Goal: Task Accomplishment & Management: Manage account settings

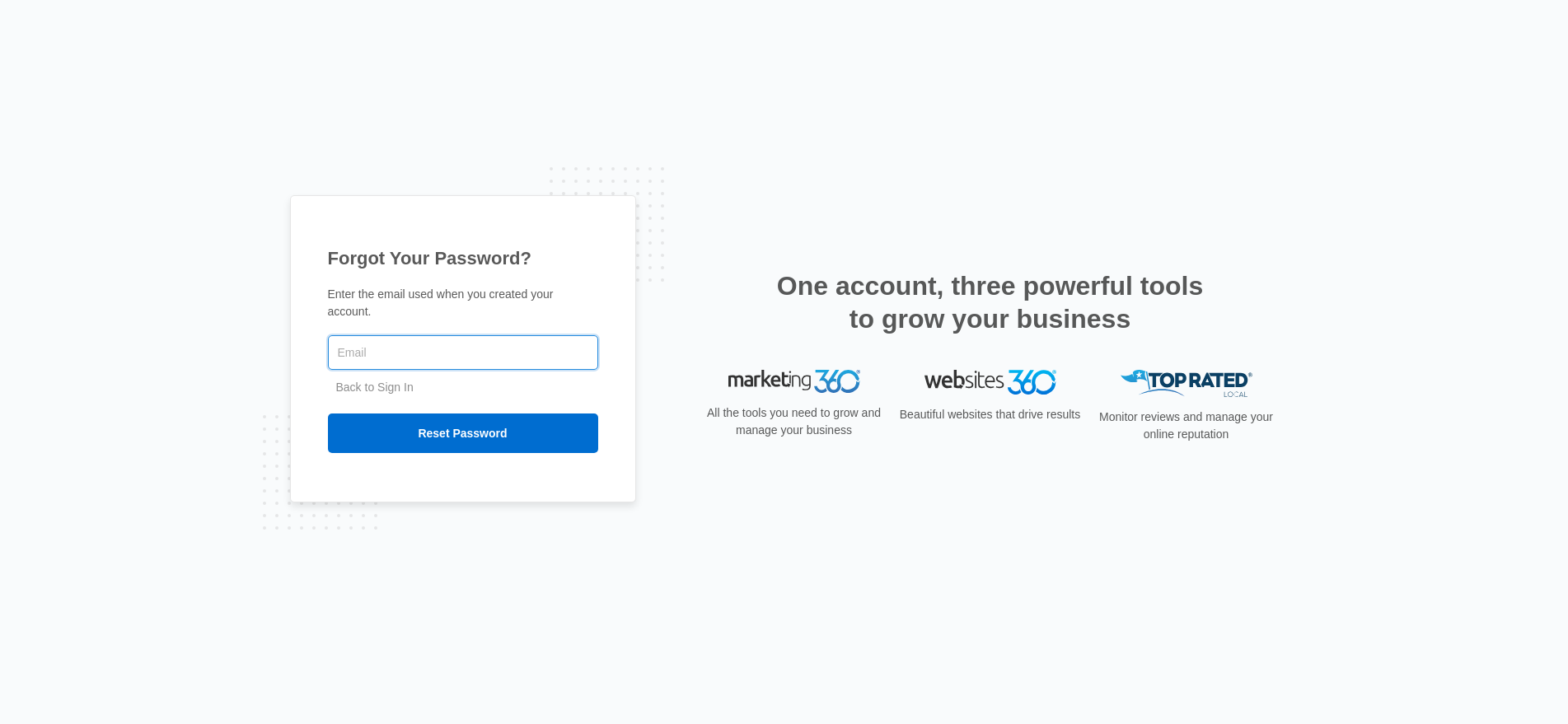
click at [375, 355] on input "text" at bounding box center [463, 353] width 270 height 35
paste input "[EMAIL_ADDRESS][DOMAIN_NAME]"
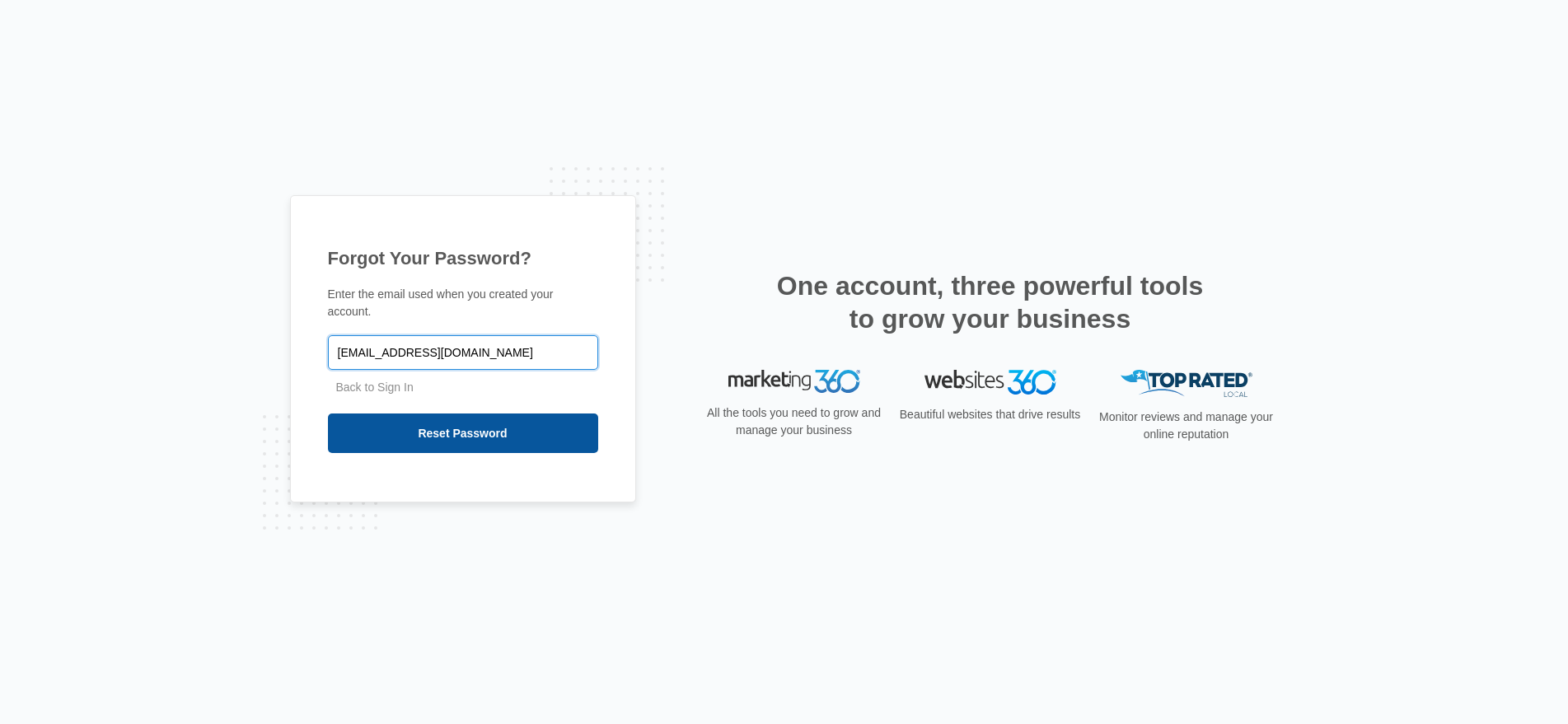
type input "Kieagleslock@gmail.com"
click at [385, 421] on input "Reset Password" at bounding box center [463, 434] width 270 height 40
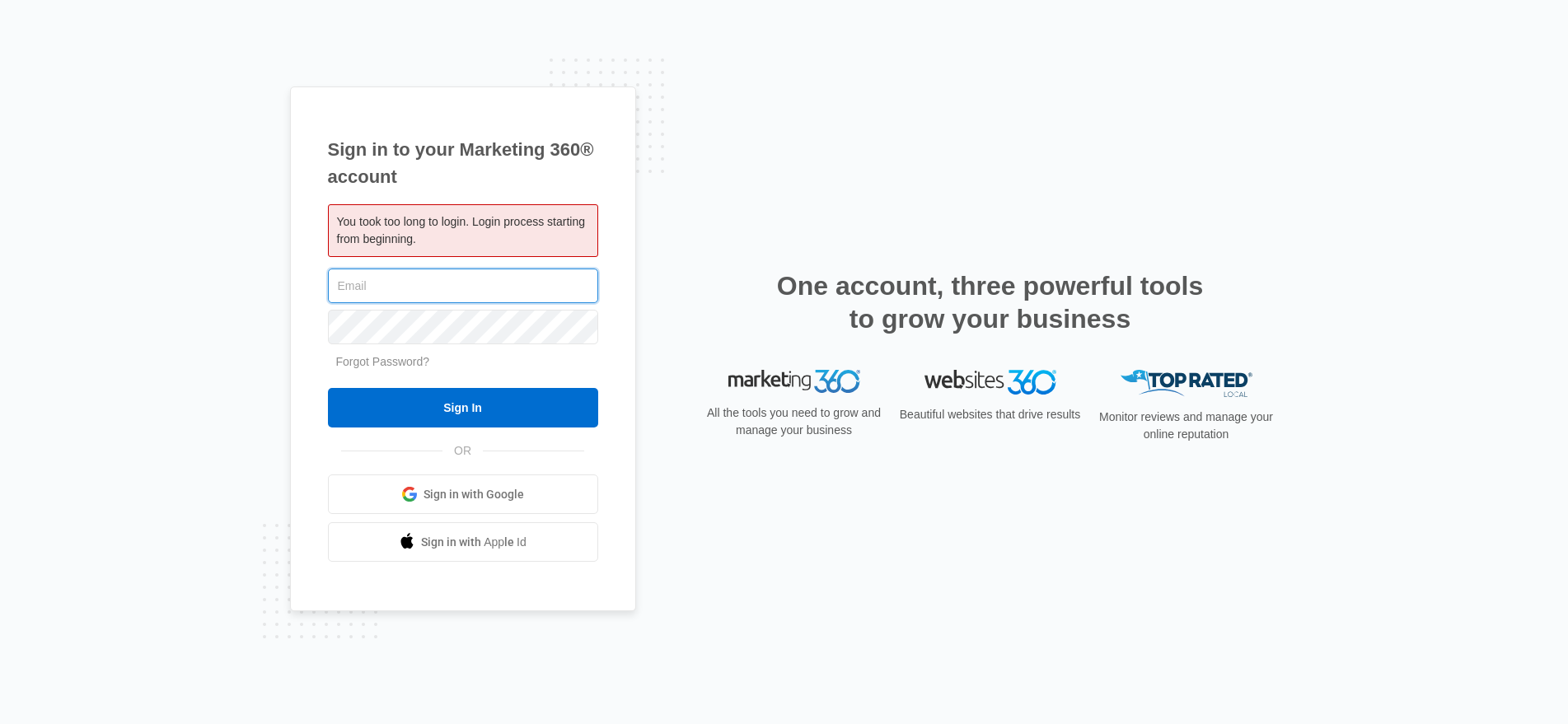
paste input "Kieagleslock@gmail.com"
type input "Kieagleslock@gmail.com"
click at [462, 408] on input "Sign In" at bounding box center [463, 408] width 270 height 40
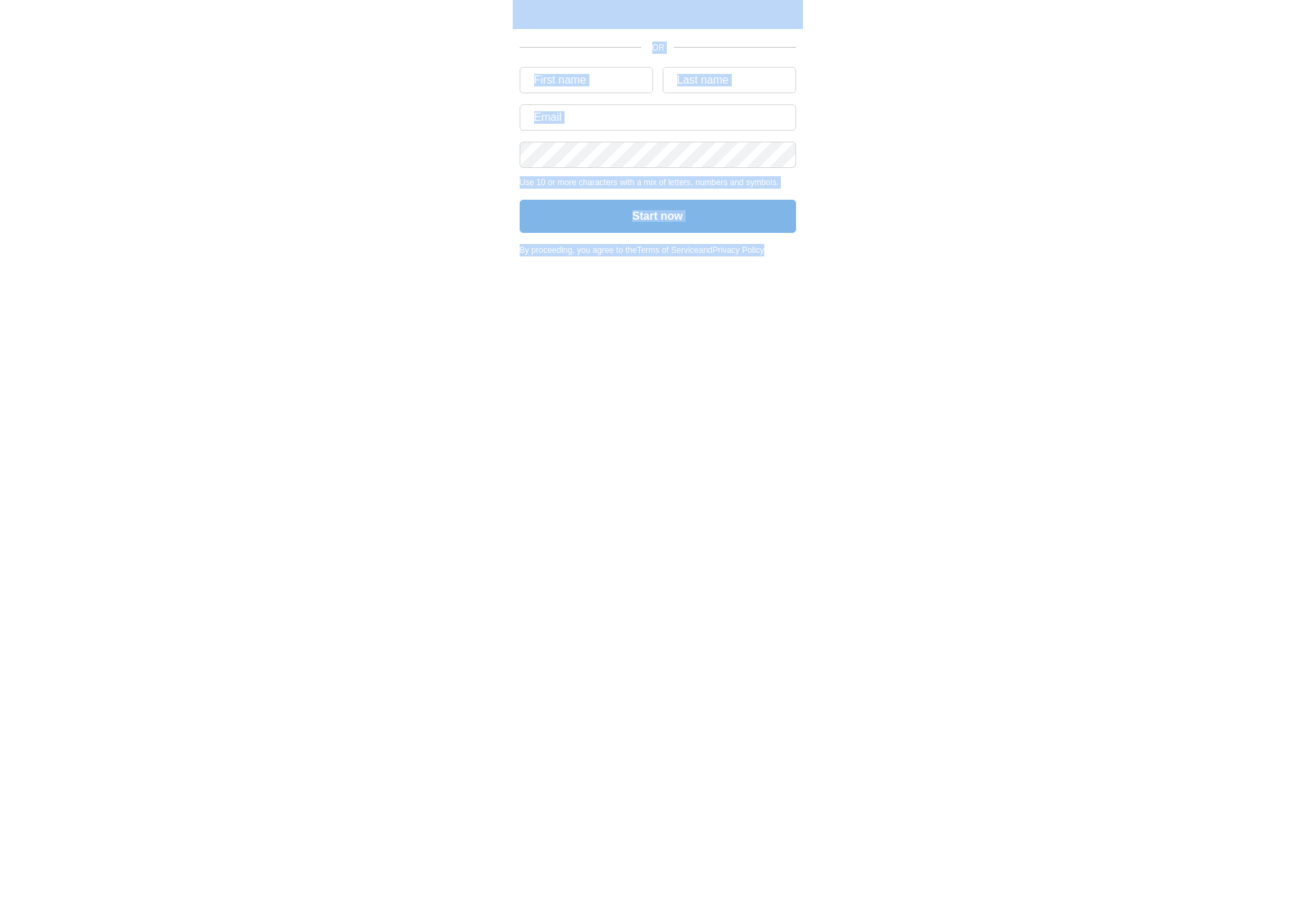
drag, startPoint x: 846, startPoint y: 251, endPoint x: 501, endPoint y: 0, distance: 426.6
click at [501, 0] on div "OR Use 10 or more characters with a mix of letters, numbers and symbols. Start …" at bounding box center [658, 132] width 829 height 264
click at [484, 163] on div "OR Use 10 or more characters with a mix of letters, numbers and symbols. Start …" at bounding box center [658, 132] width 829 height 264
